Goal: Information Seeking & Learning: Learn about a topic

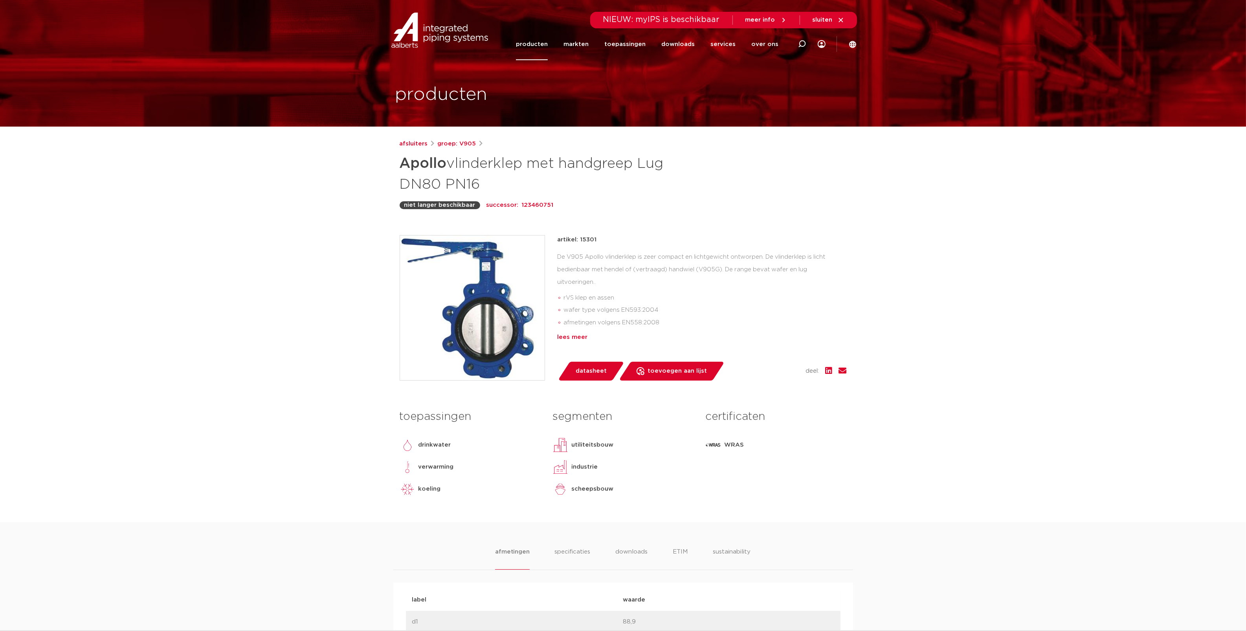
click at [572, 337] on div "lees meer" at bounding box center [702, 336] width 289 height 9
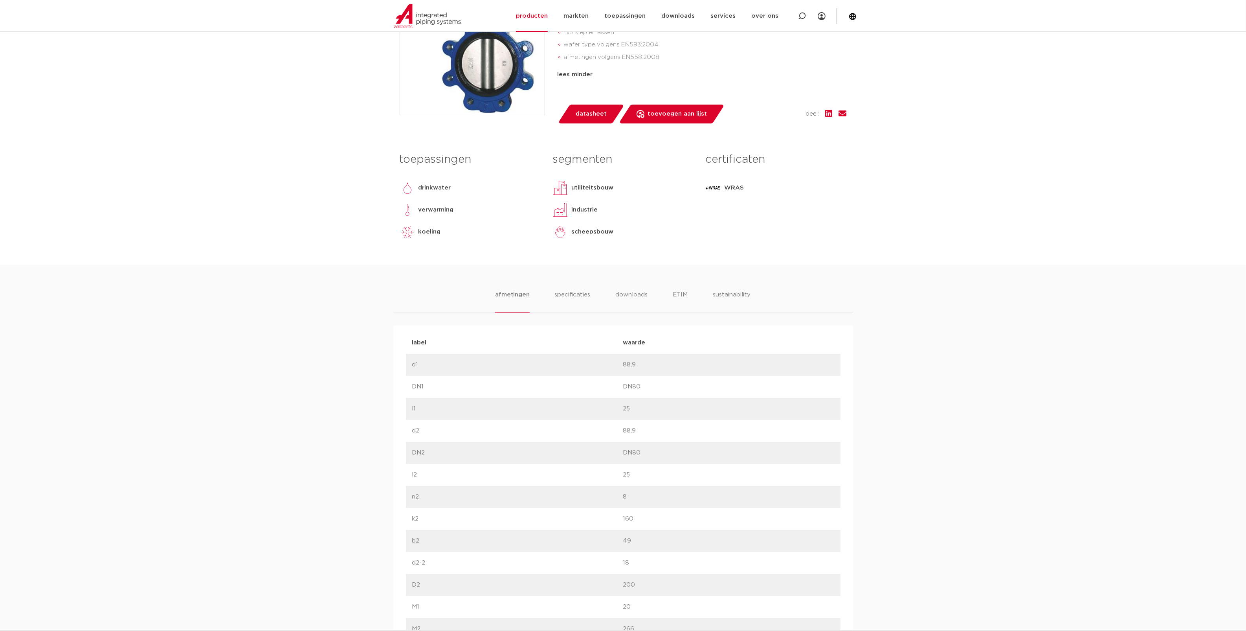
scroll to position [262, 0]
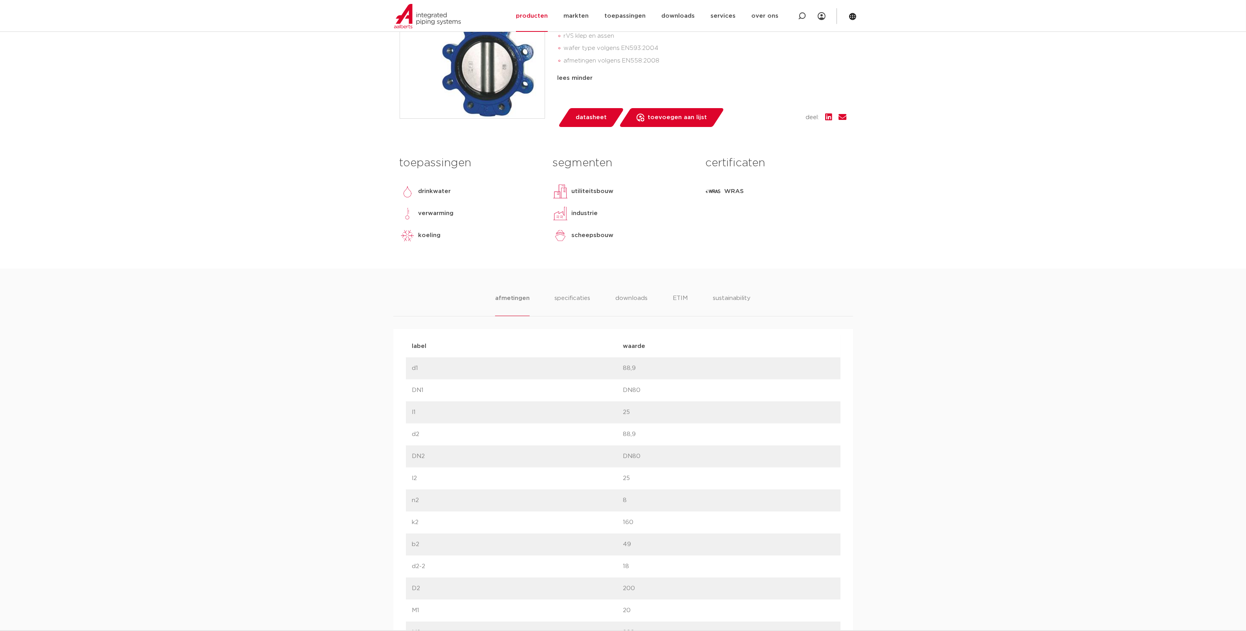
click at [486, 62] on img at bounding box center [472, 46] width 145 height 145
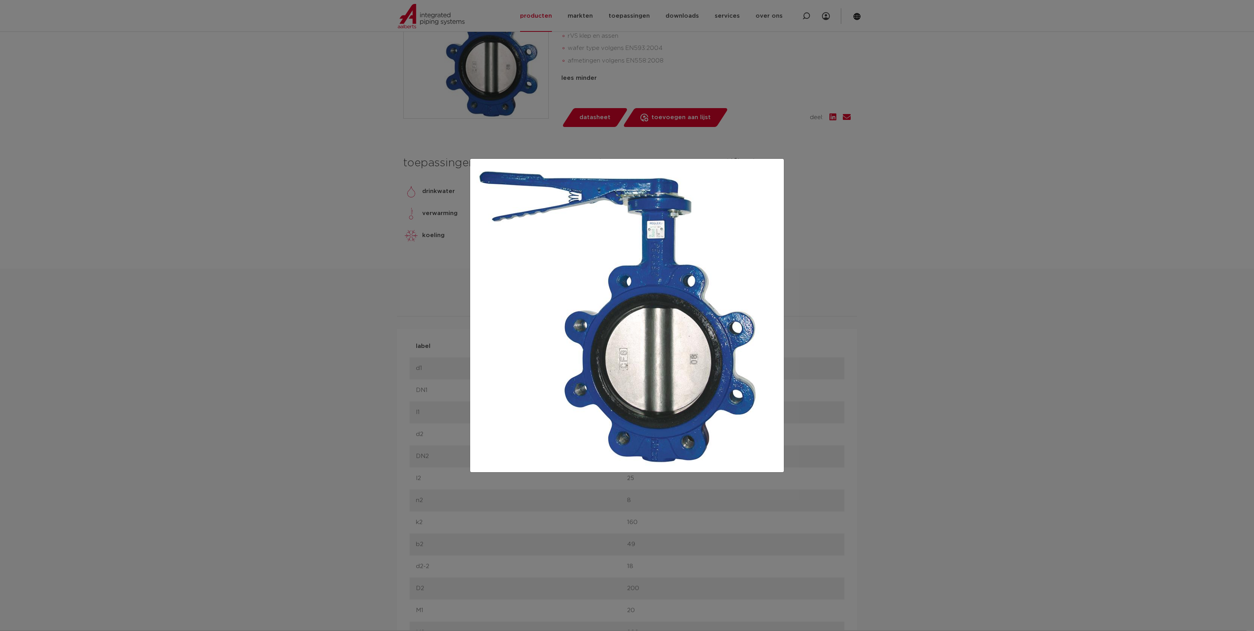
click at [959, 326] on div at bounding box center [627, 315] width 1254 height 631
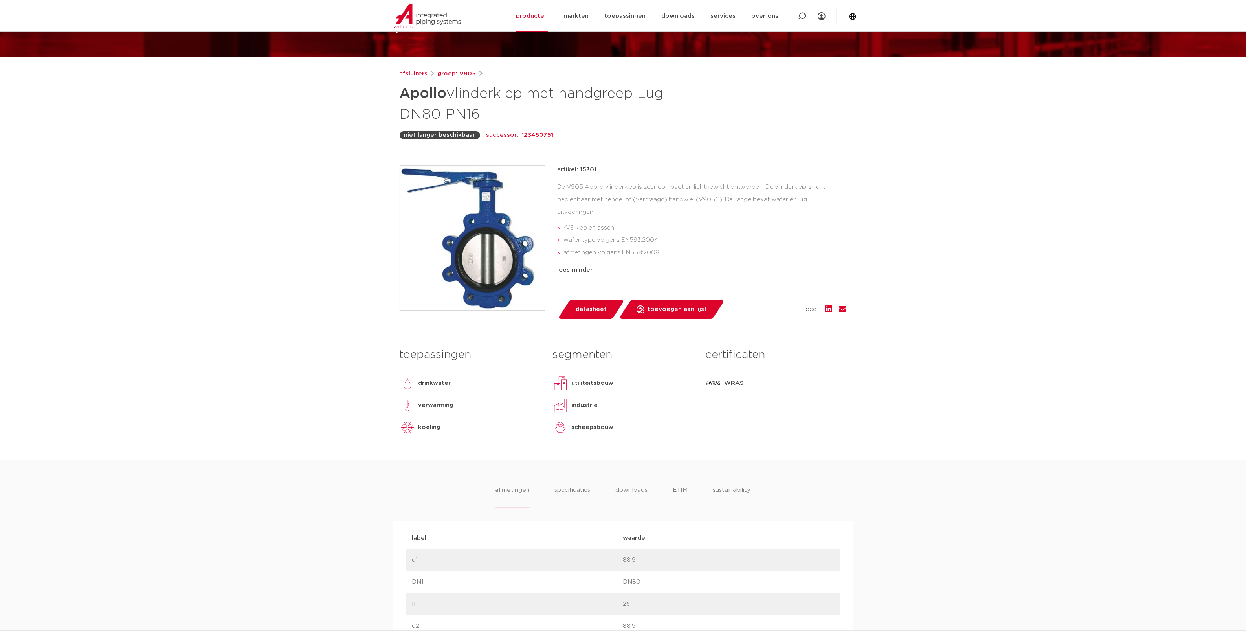
scroll to position [65, 0]
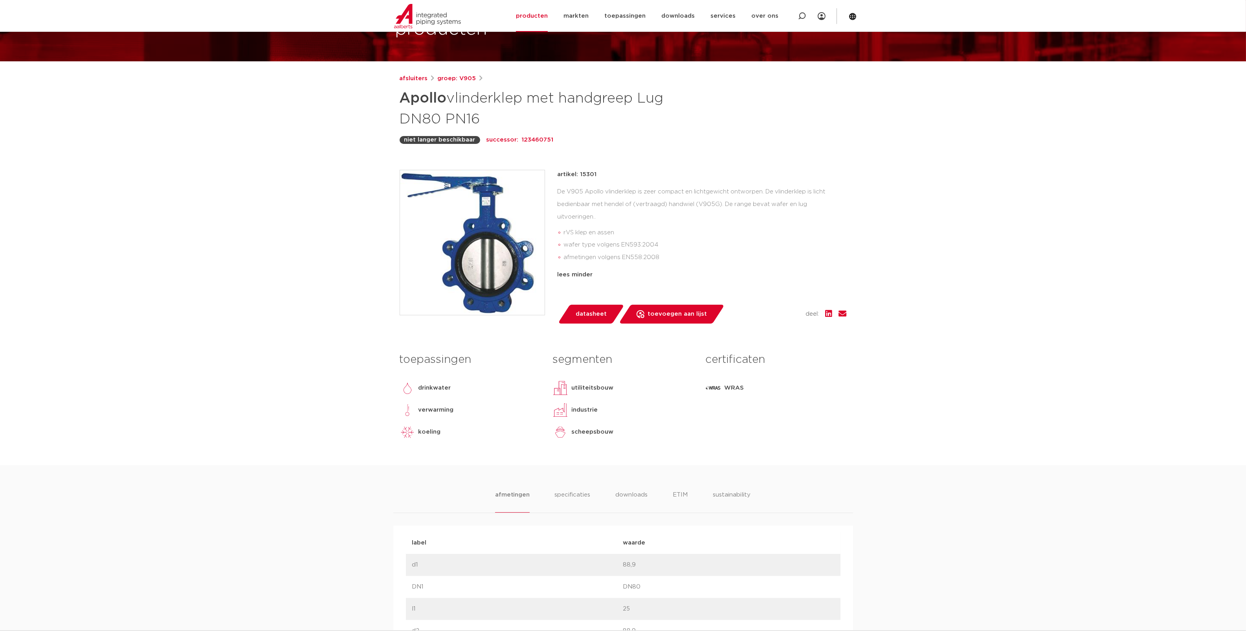
click at [489, 197] on img at bounding box center [472, 242] width 145 height 145
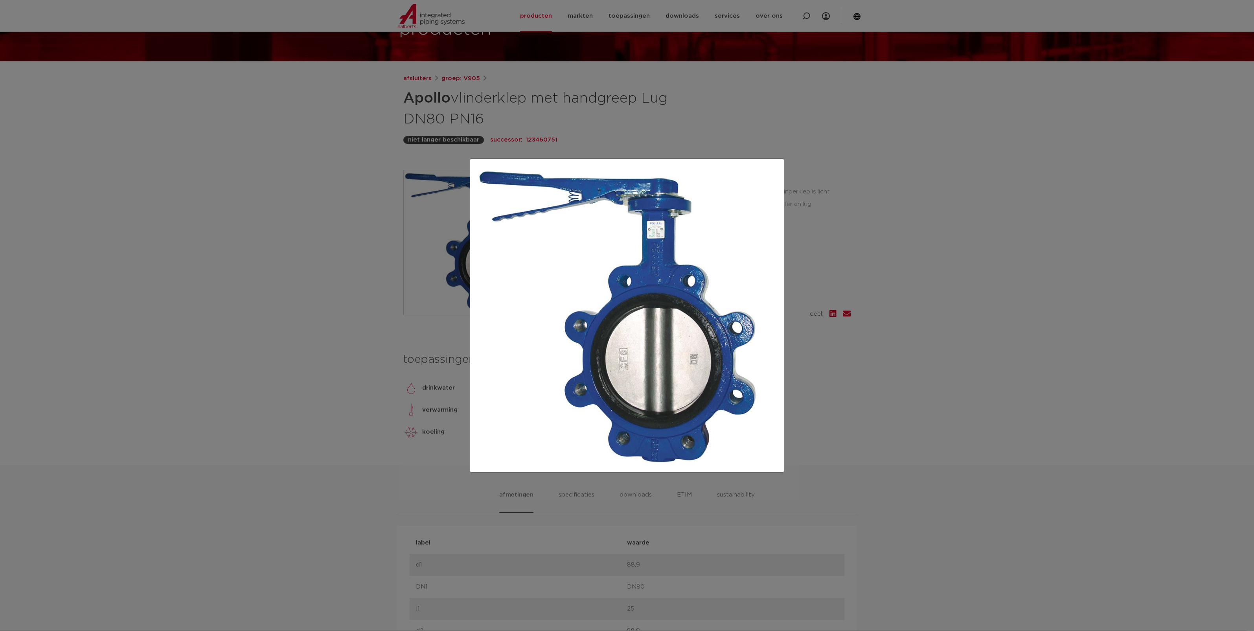
click at [930, 301] on div at bounding box center [627, 315] width 1254 height 631
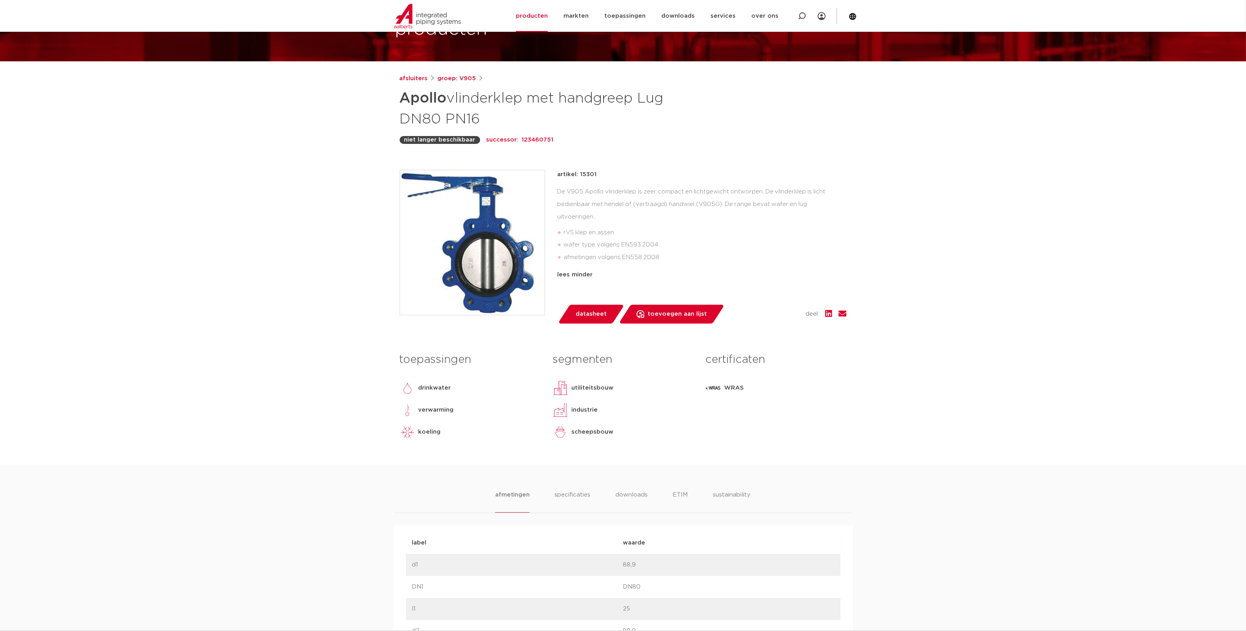
click at [530, 138] on p "123460751" at bounding box center [538, 139] width 32 height 9
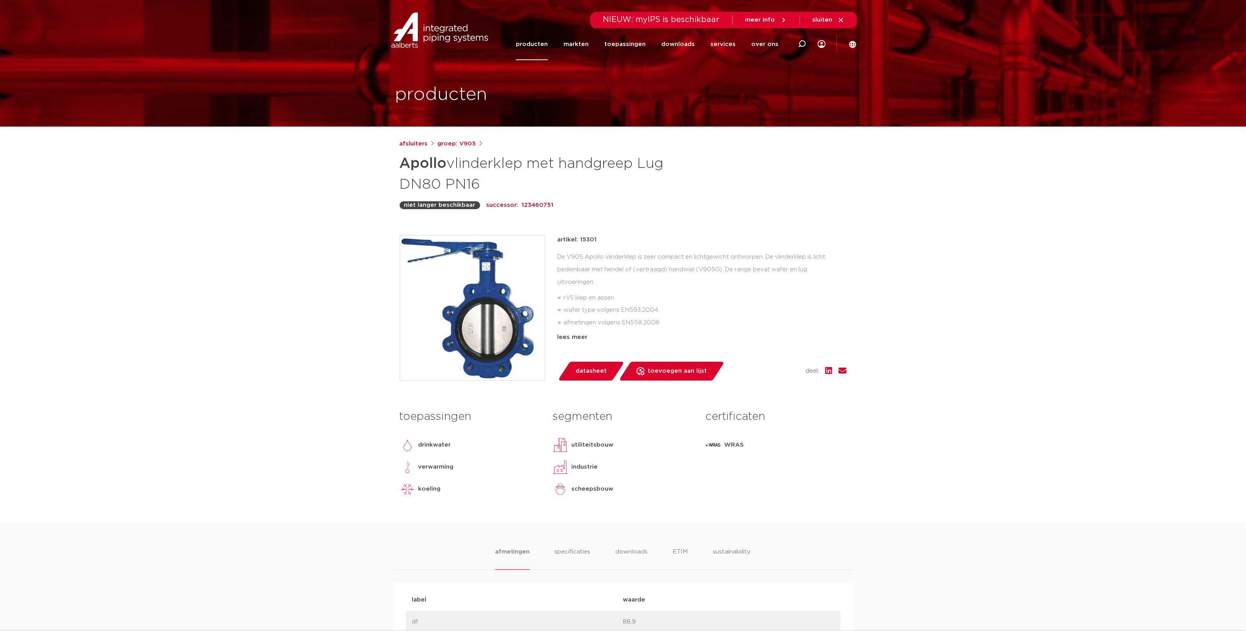
click at [474, 332] on img at bounding box center [472, 307] width 145 height 145
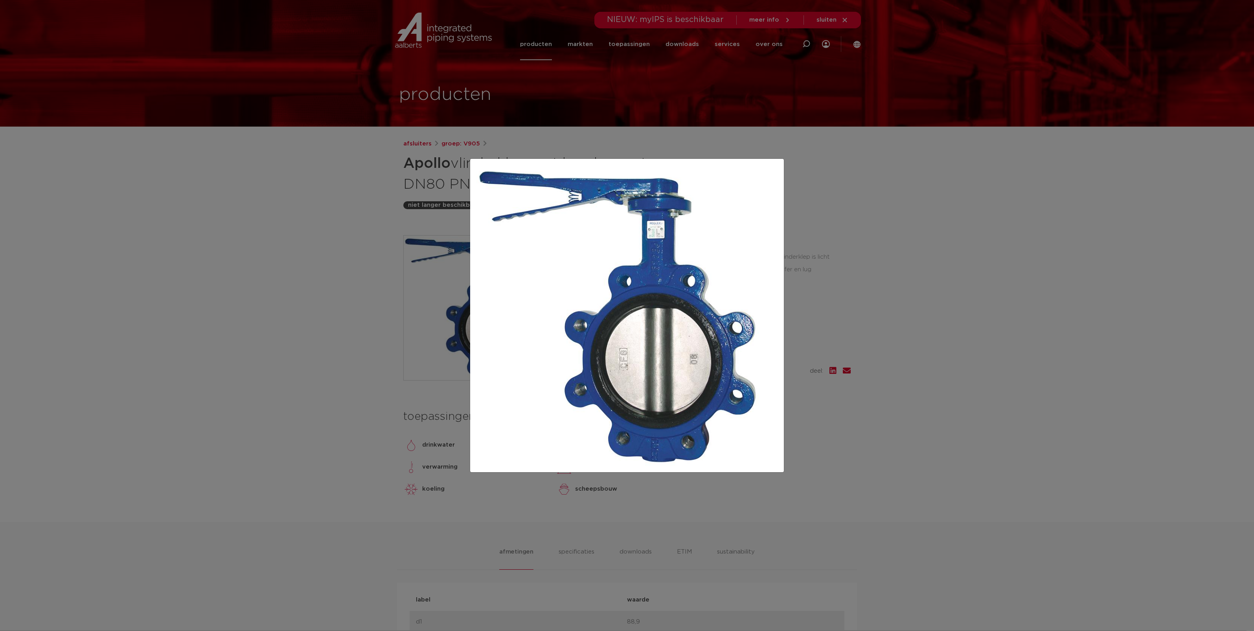
click at [894, 346] on div at bounding box center [627, 315] width 1254 height 631
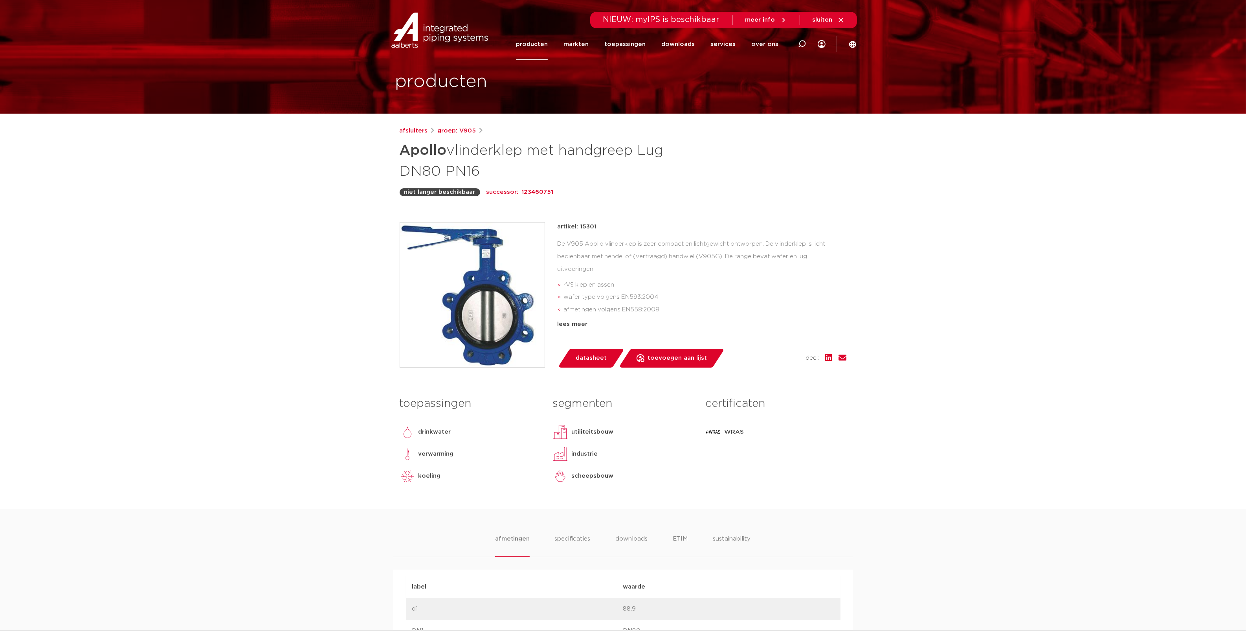
scroll to position [16, 0]
